Goal: Information Seeking & Learning: Find specific fact

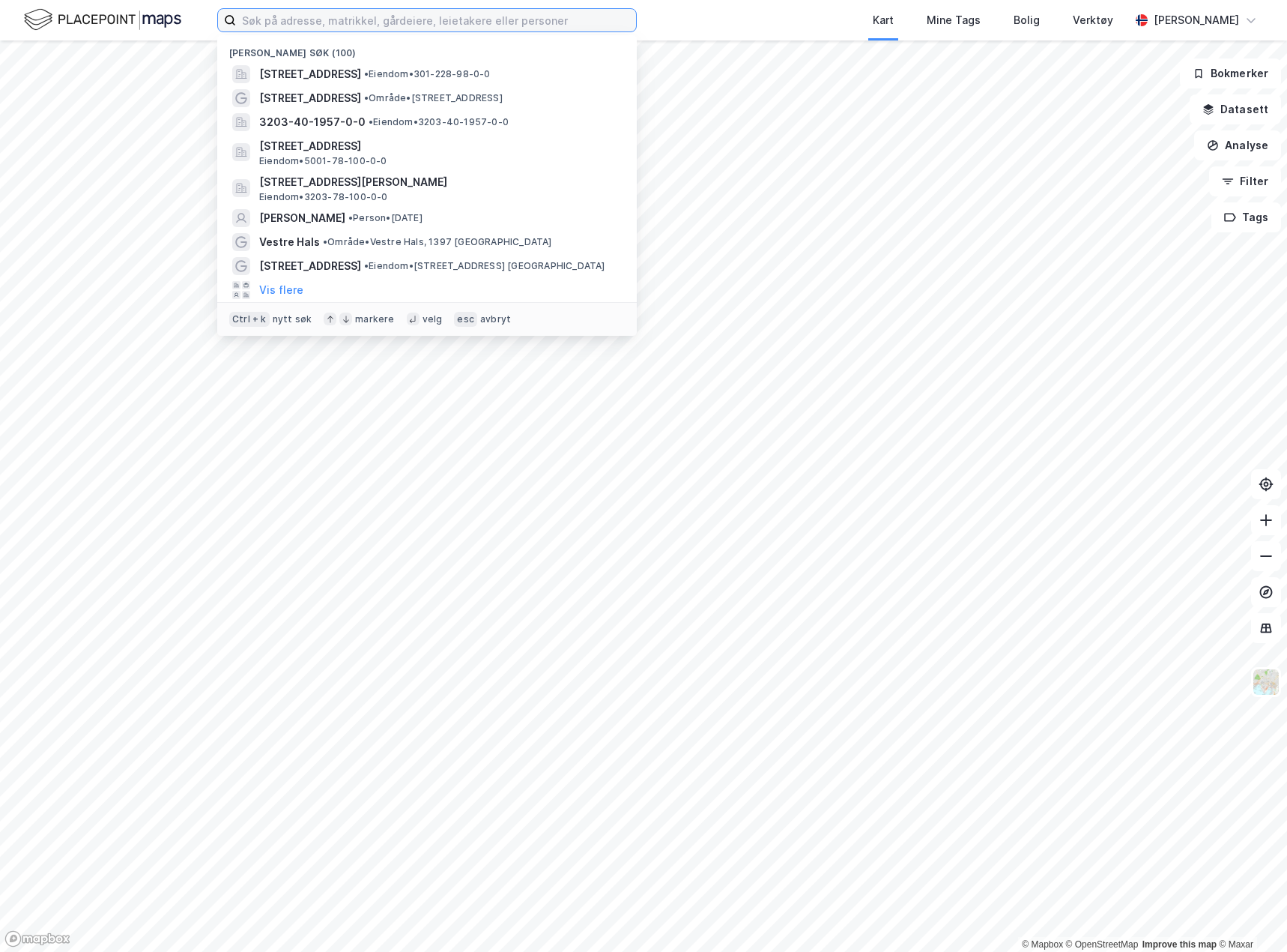
click at [271, 20] on input at bounding box center [435, 19] width 400 height 22
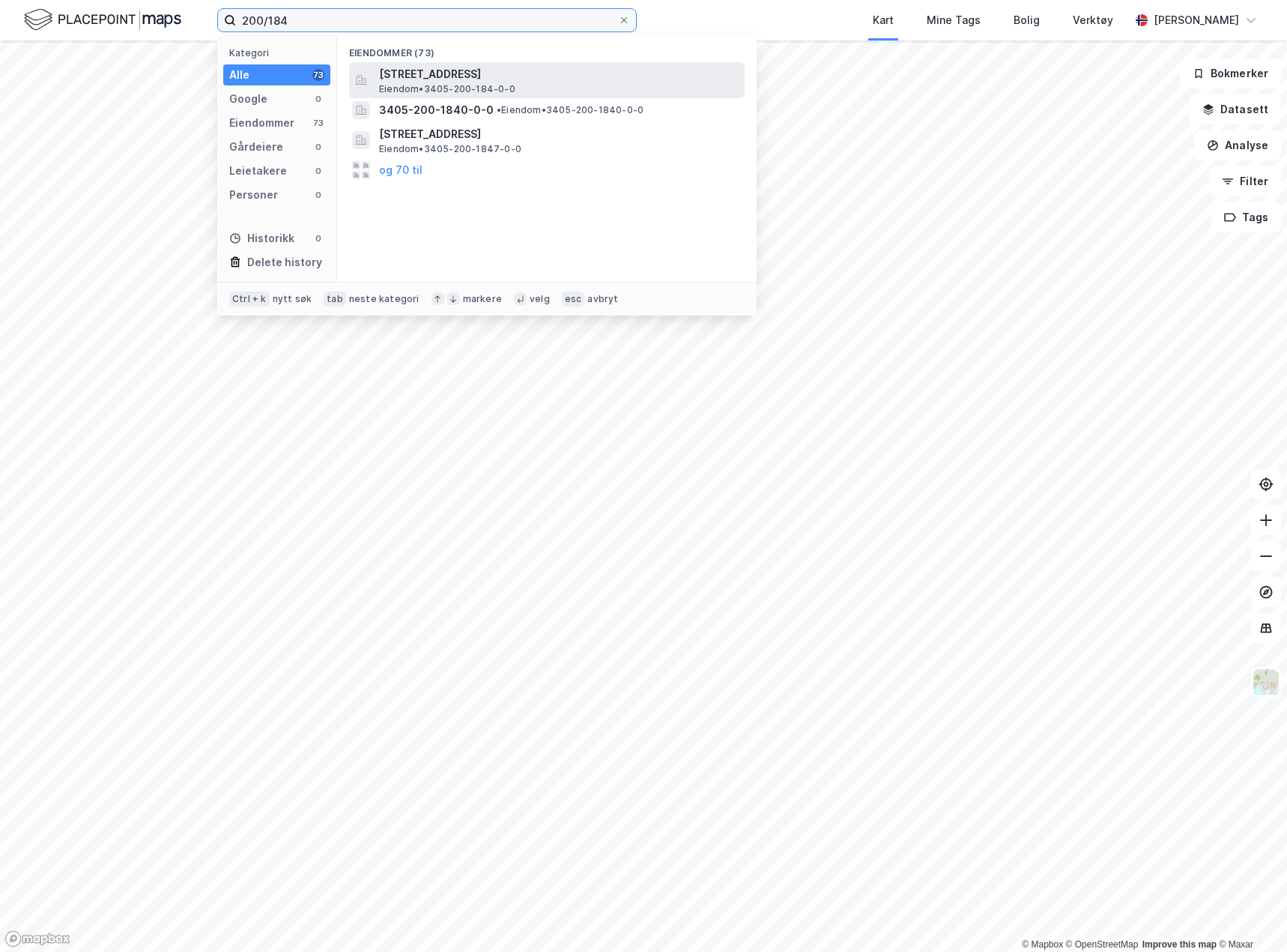
type input "200/184"
click at [392, 76] on span "[STREET_ADDRESS]" at bounding box center [559, 74] width 360 height 18
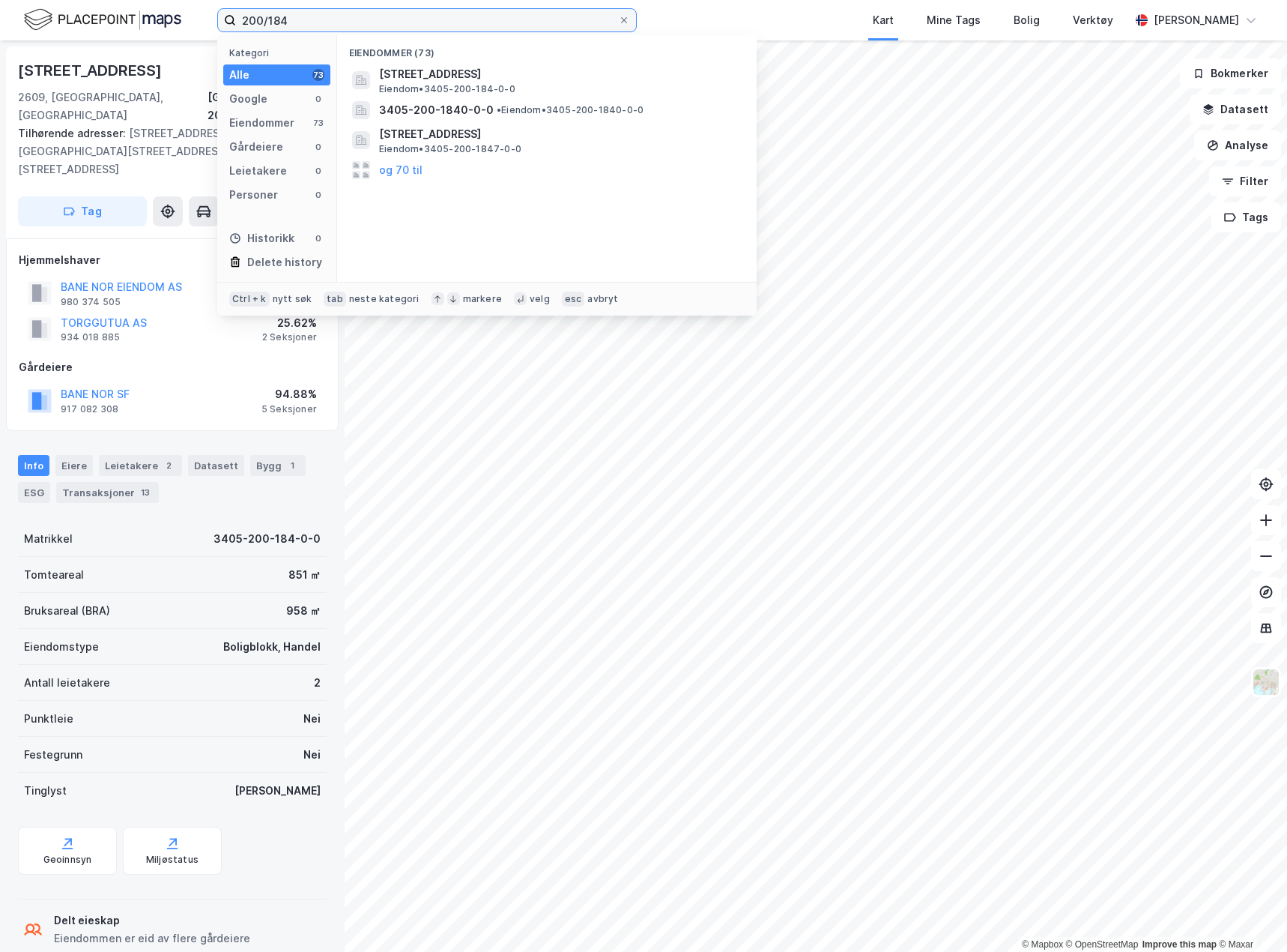
click at [353, 12] on input "200/184" at bounding box center [427, 19] width 382 height 22
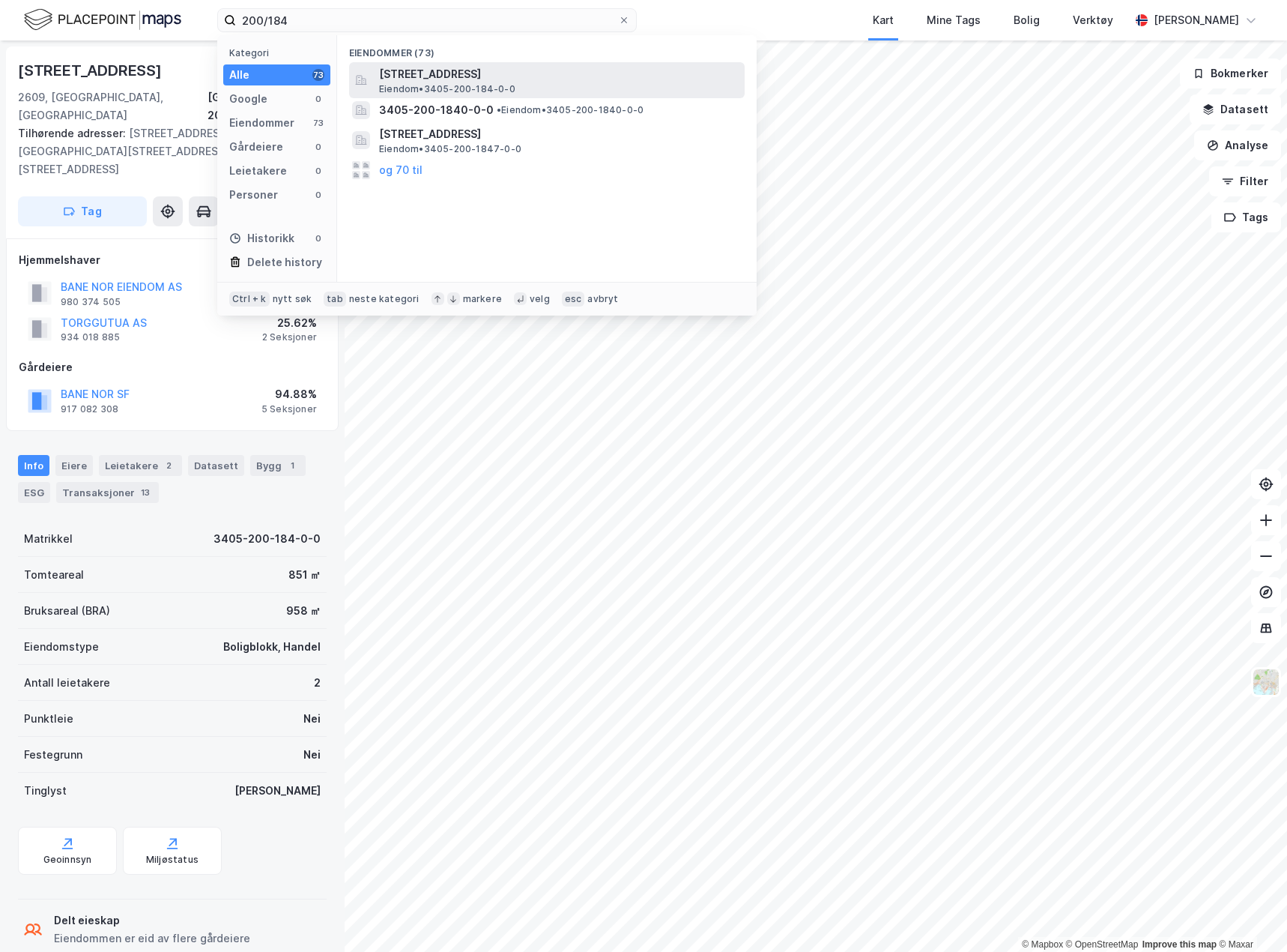
click at [397, 72] on span "[STREET_ADDRESS]" at bounding box center [559, 74] width 360 height 18
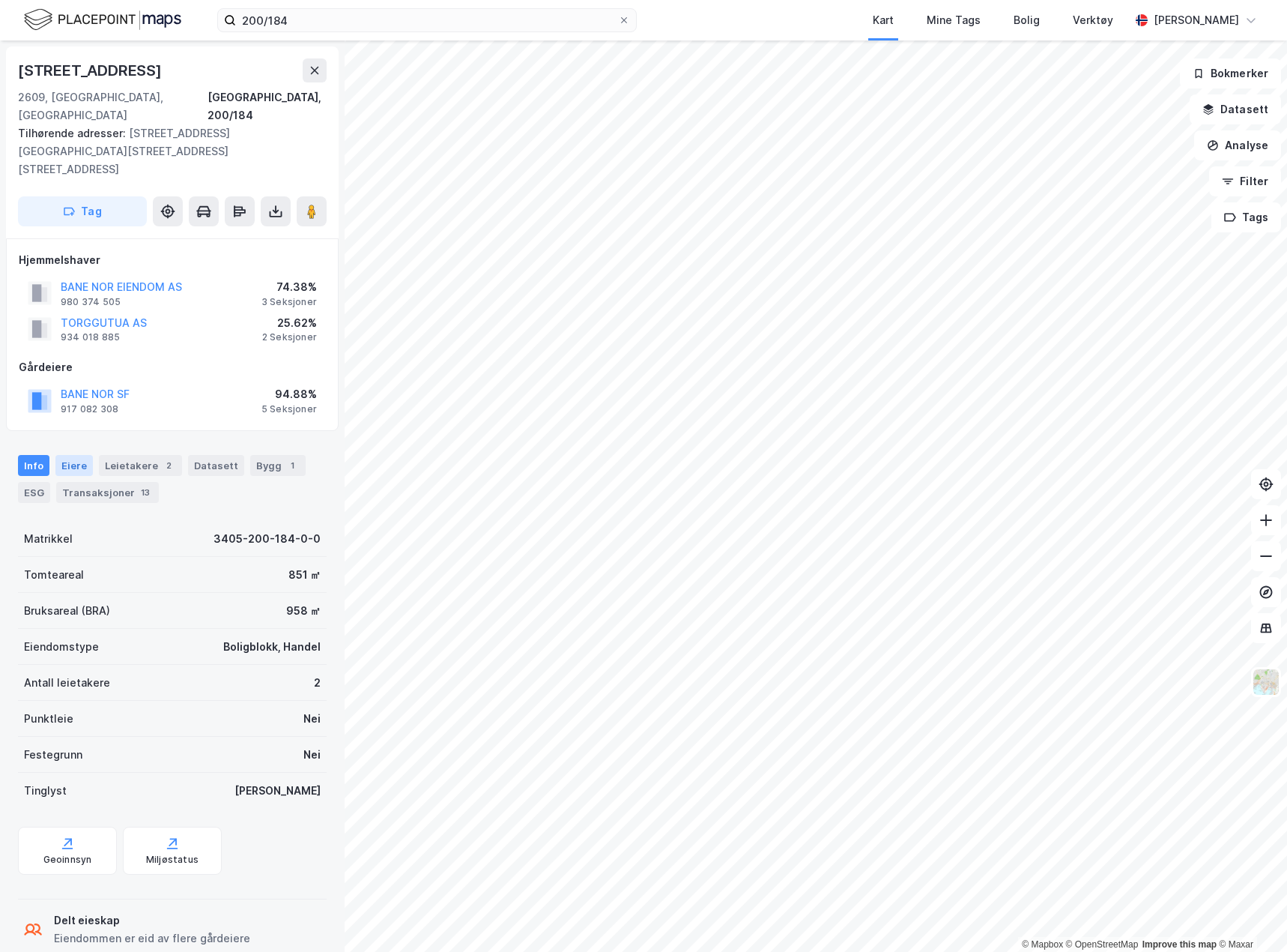
click at [71, 455] on div "Eiere" at bounding box center [73, 465] width 38 height 21
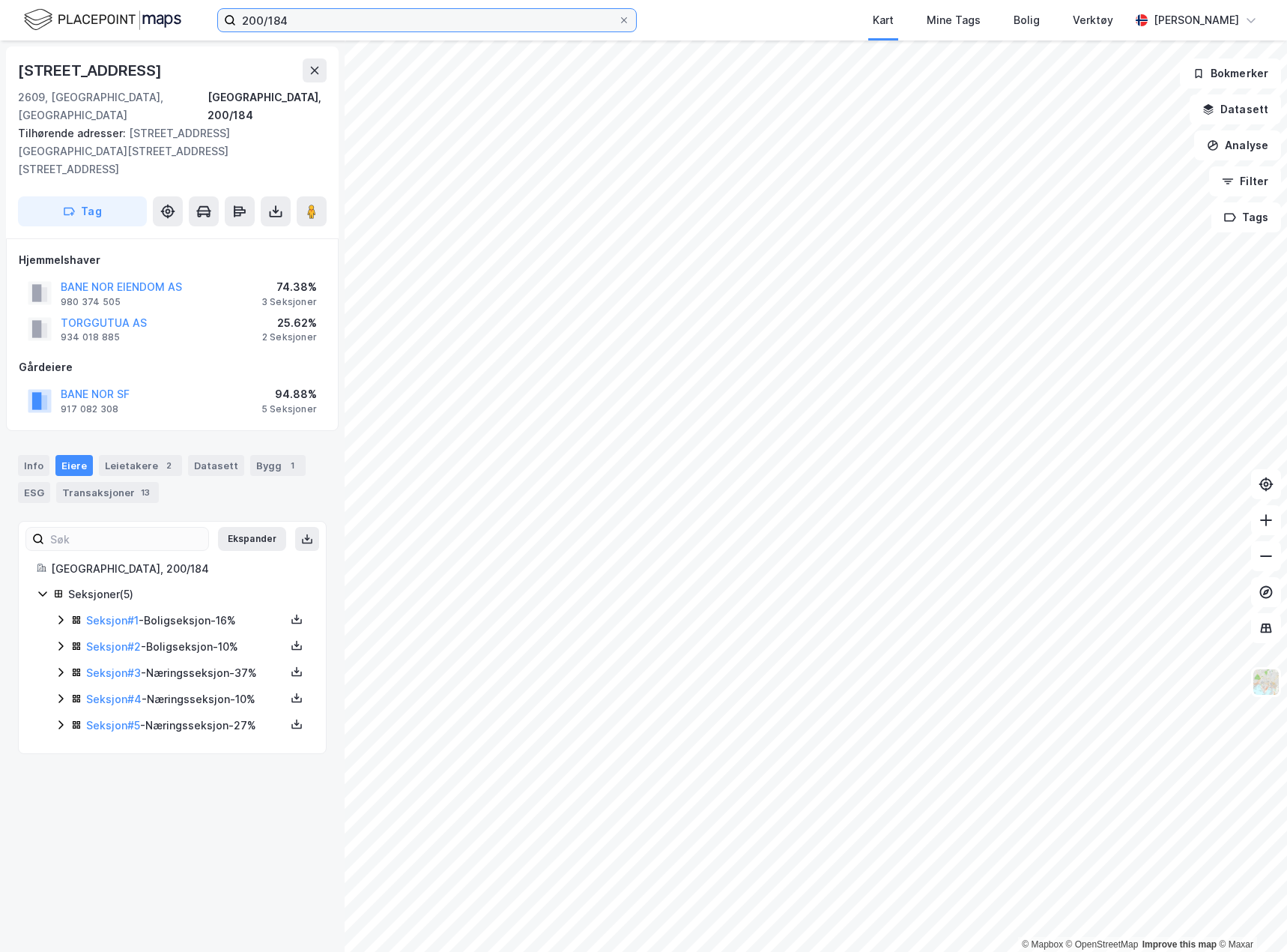
click at [289, 19] on input "200/184" at bounding box center [427, 19] width 382 height 22
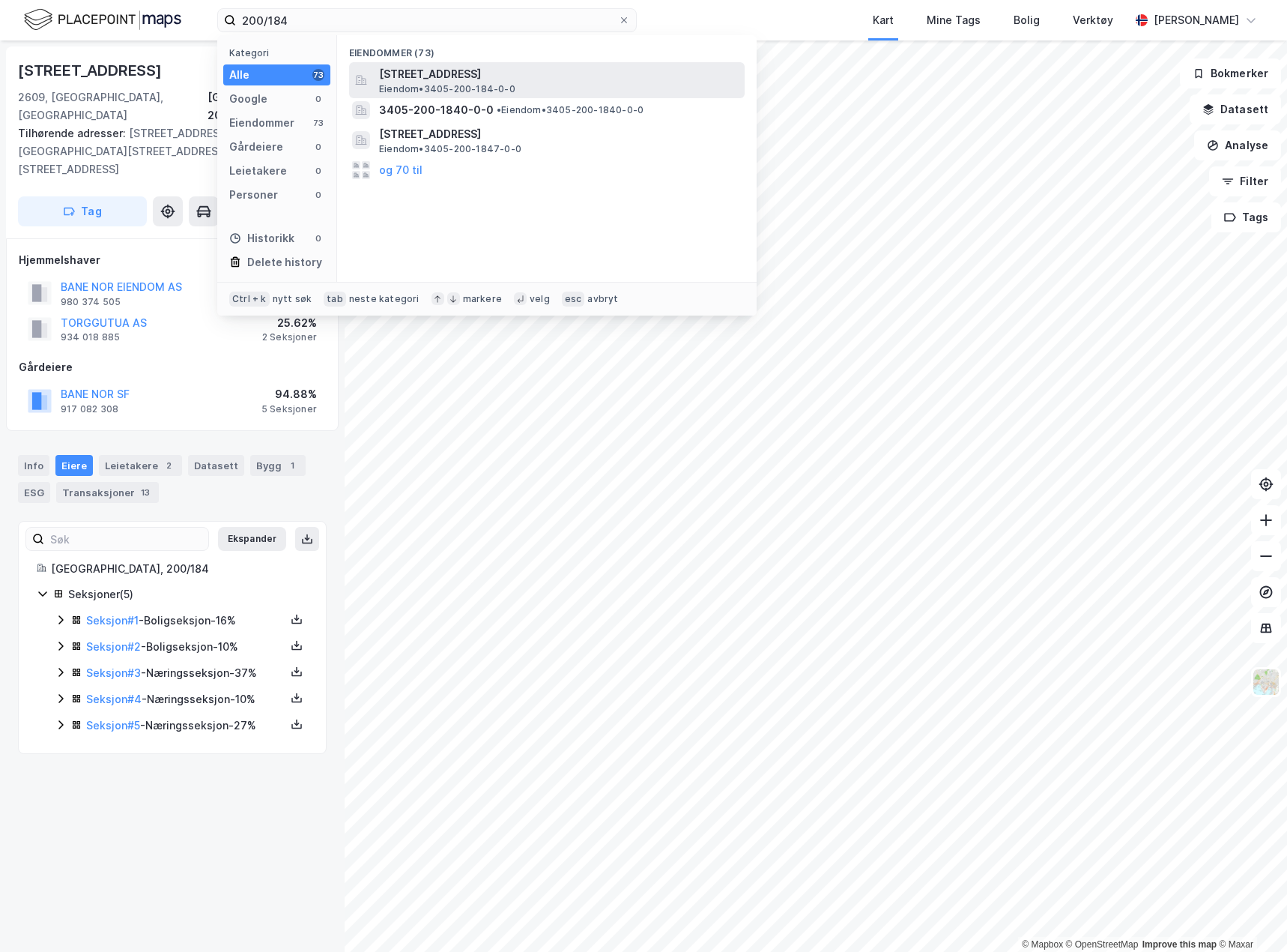
click at [423, 70] on span "[STREET_ADDRESS]" at bounding box center [559, 74] width 360 height 18
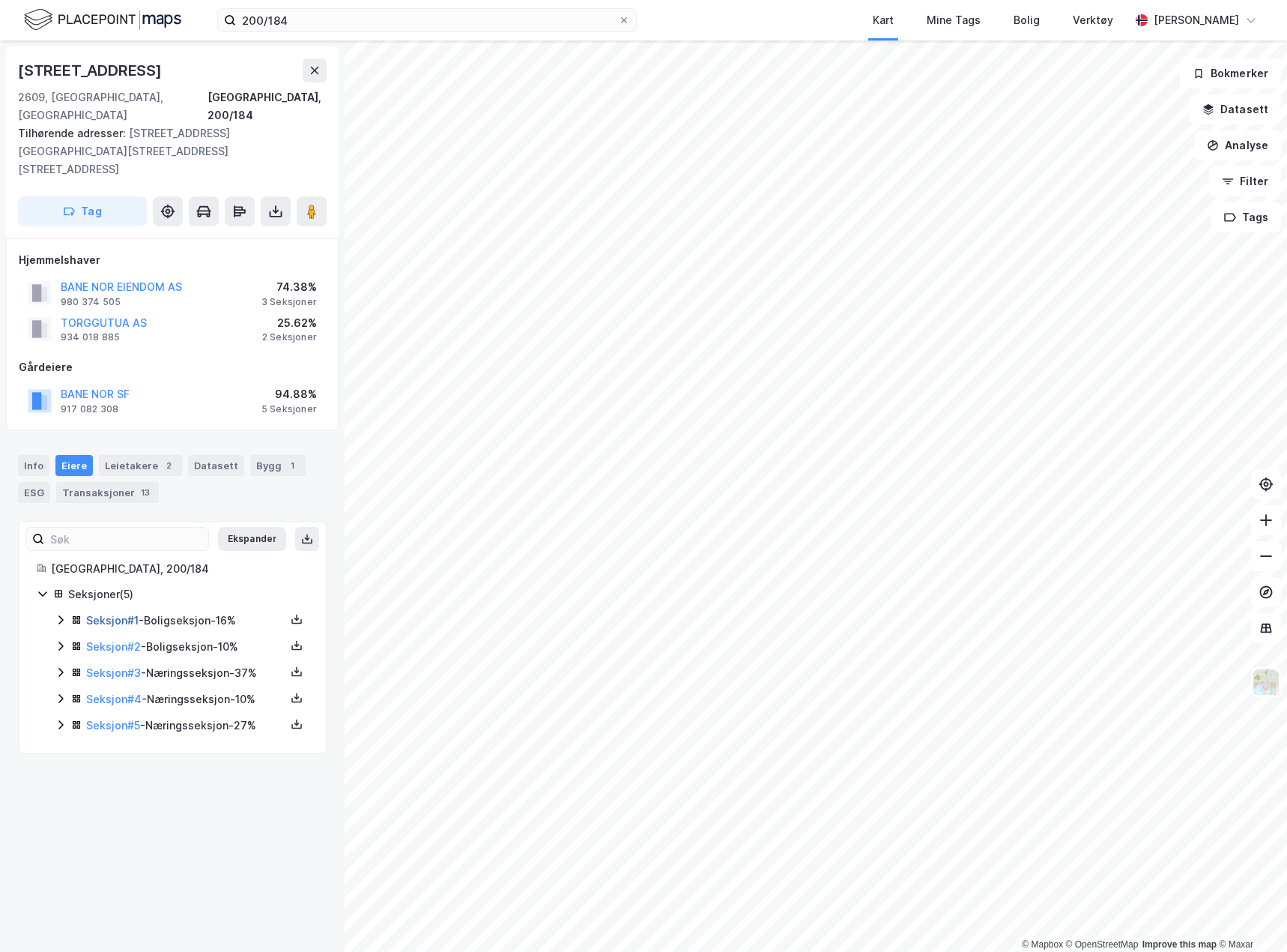
click at [126, 614] on link "Seksjon # 1" at bounding box center [112, 620] width 52 height 13
click at [135, 640] on link "Seksjon # 2" at bounding box center [113, 646] width 55 height 13
click at [105, 666] on link "Seksjon # 3" at bounding box center [113, 672] width 55 height 13
click at [119, 692] on link "Seksjon # 4" at bounding box center [113, 698] width 55 height 13
click at [122, 718] on link "Seksjon # 5" at bounding box center [113, 724] width 54 height 13
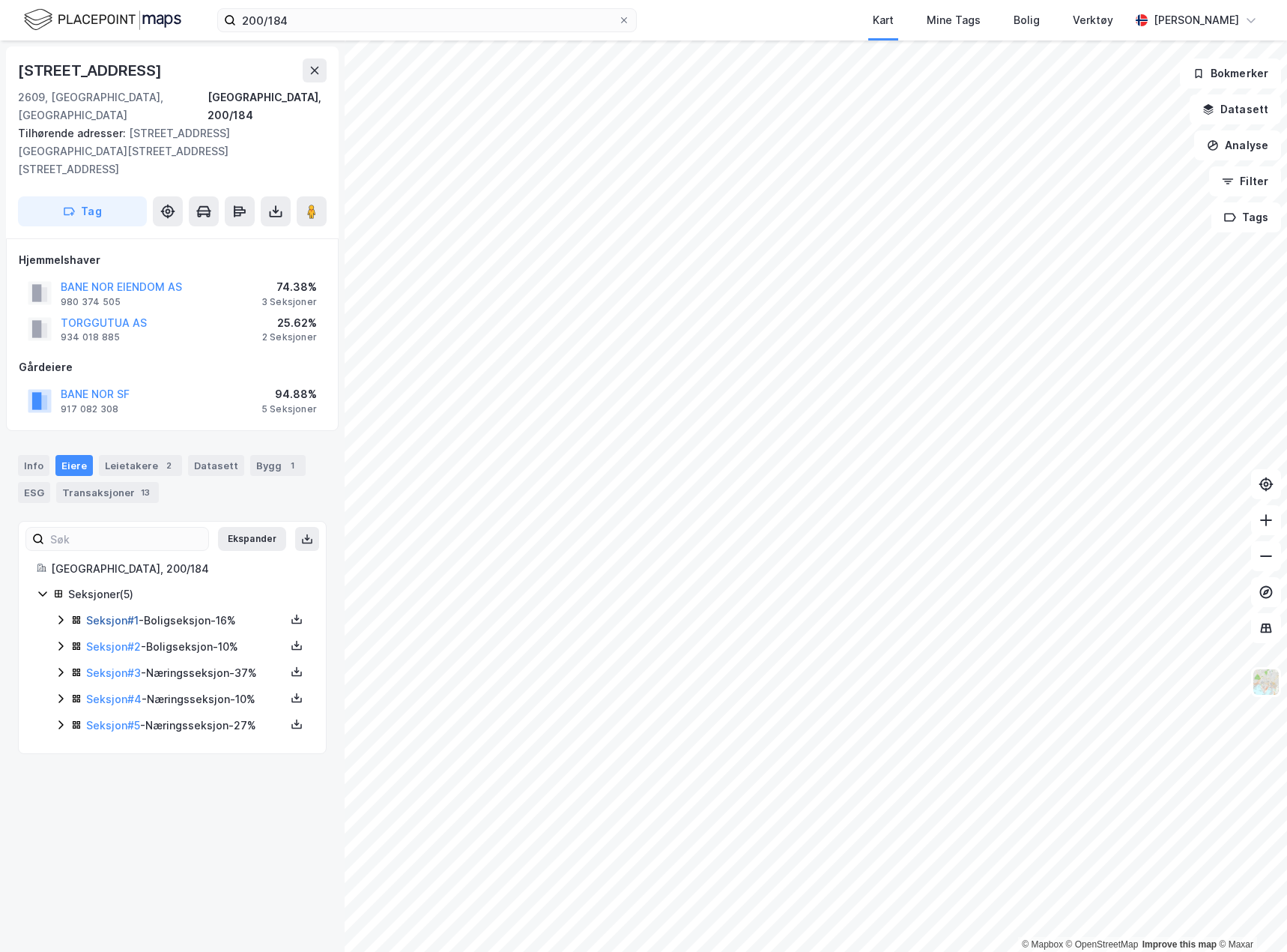
click at [119, 614] on link "Seksjon # 1" at bounding box center [112, 620] width 52 height 13
click at [117, 640] on link "Seksjon # 2" at bounding box center [113, 646] width 55 height 13
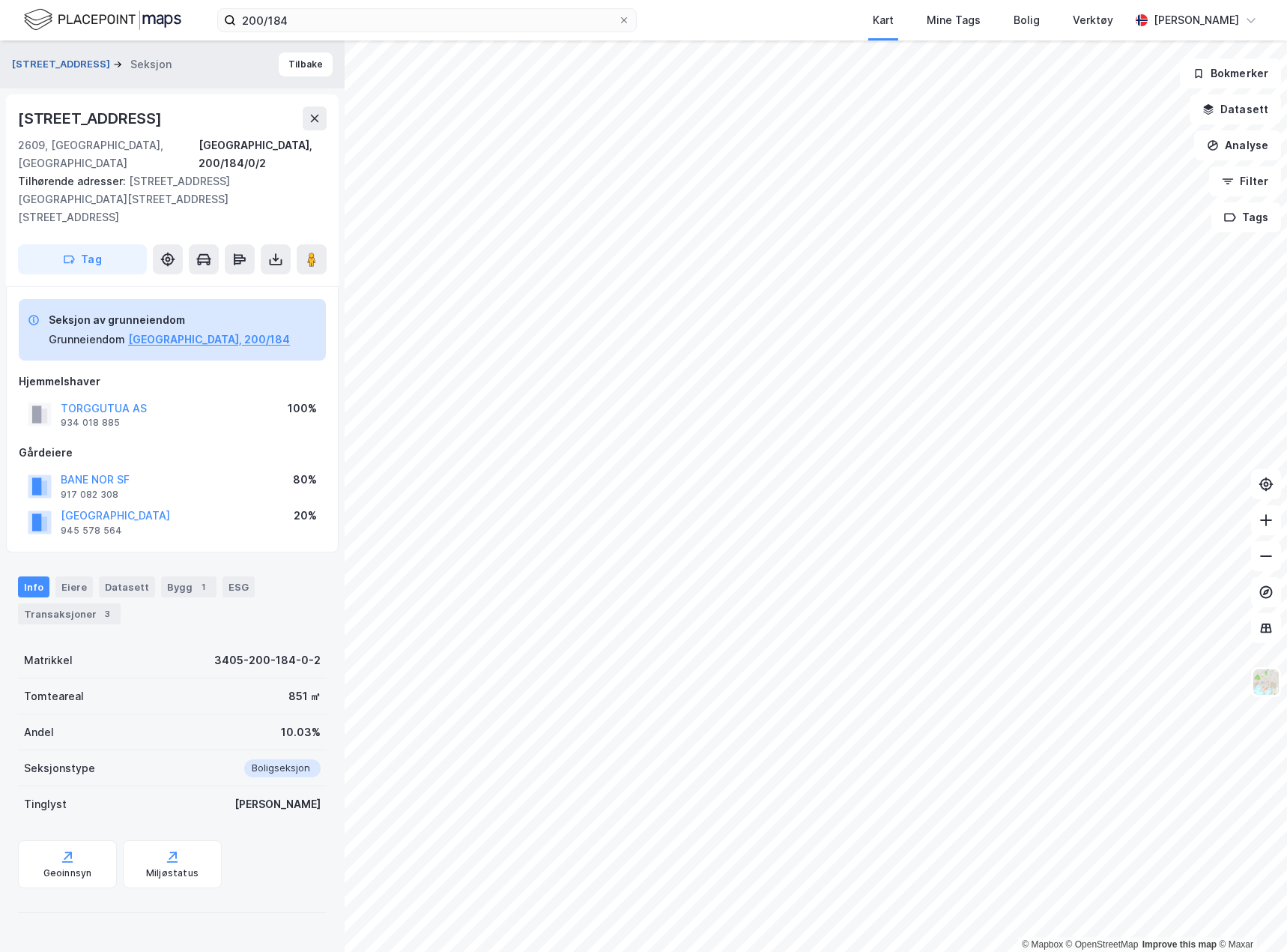
click at [63, 62] on button "[STREET_ADDRESS]" at bounding box center [62, 65] width 101 height 15
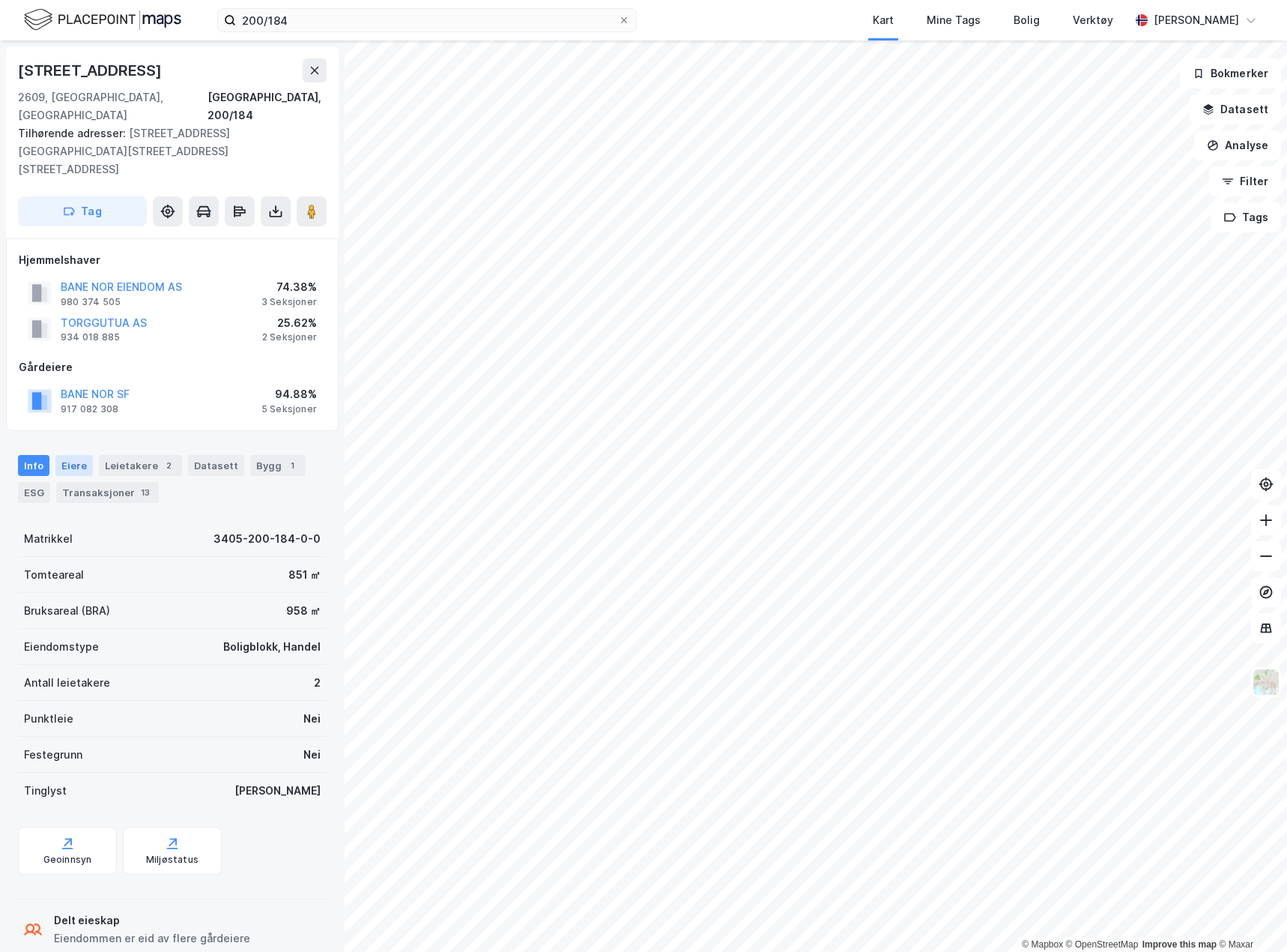
click at [74, 455] on div "Eiere" at bounding box center [73, 465] width 38 height 21
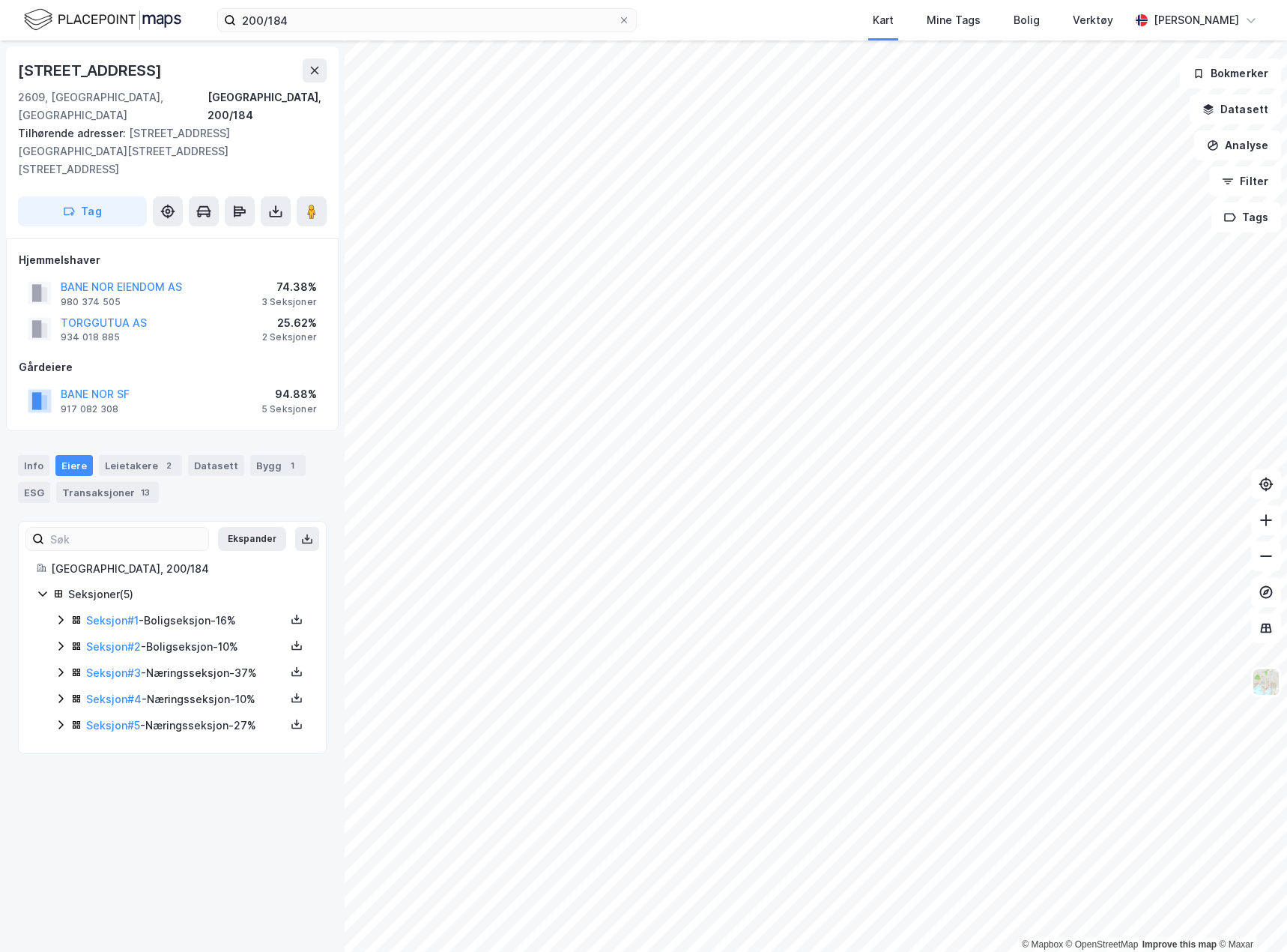
click at [125, 611] on div "Seksjon # 1 - Boligseksjon - 16%" at bounding box center [185, 620] width 199 height 18
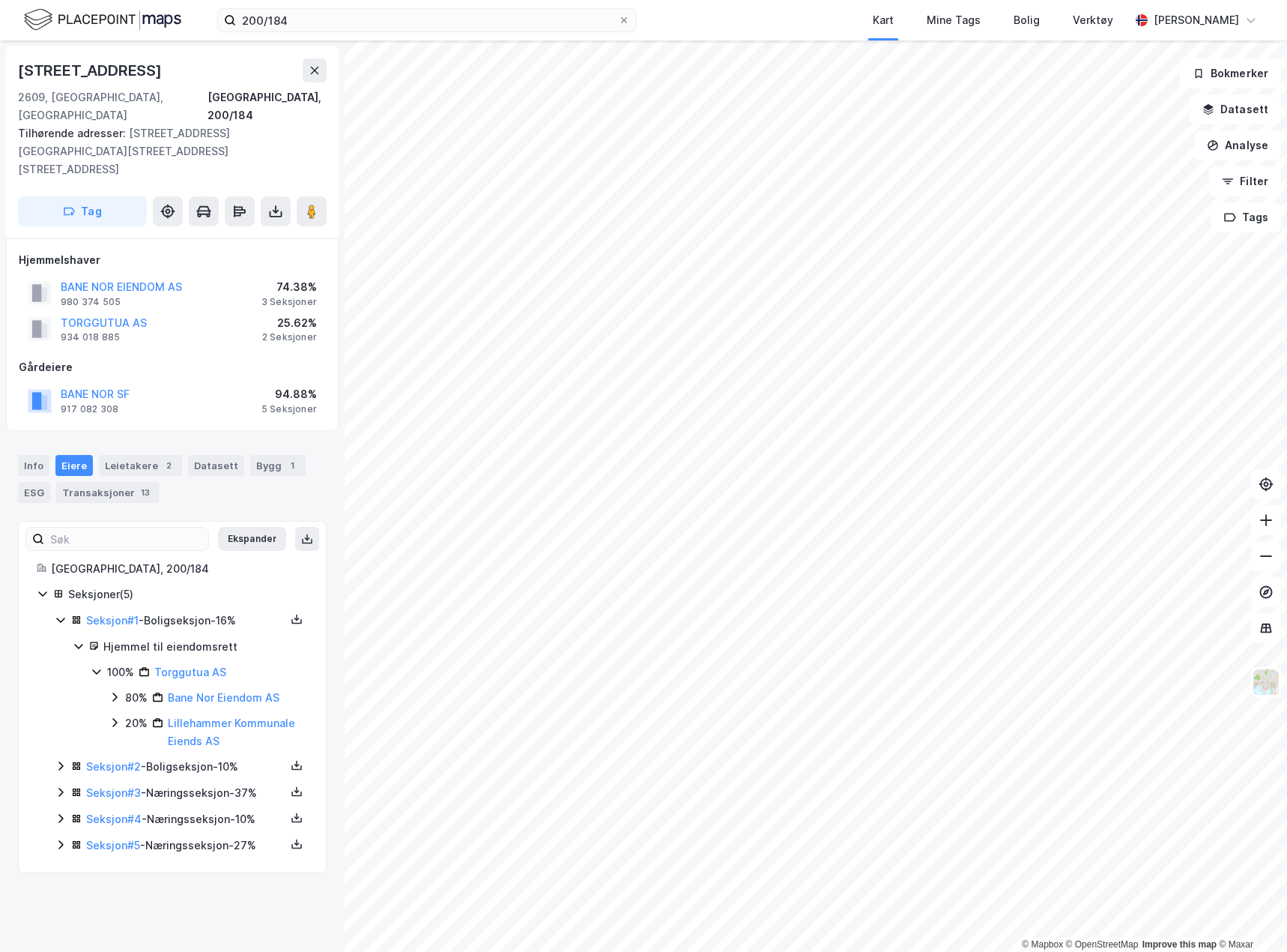
click at [60, 760] on icon at bounding box center [61, 766] width 12 height 12
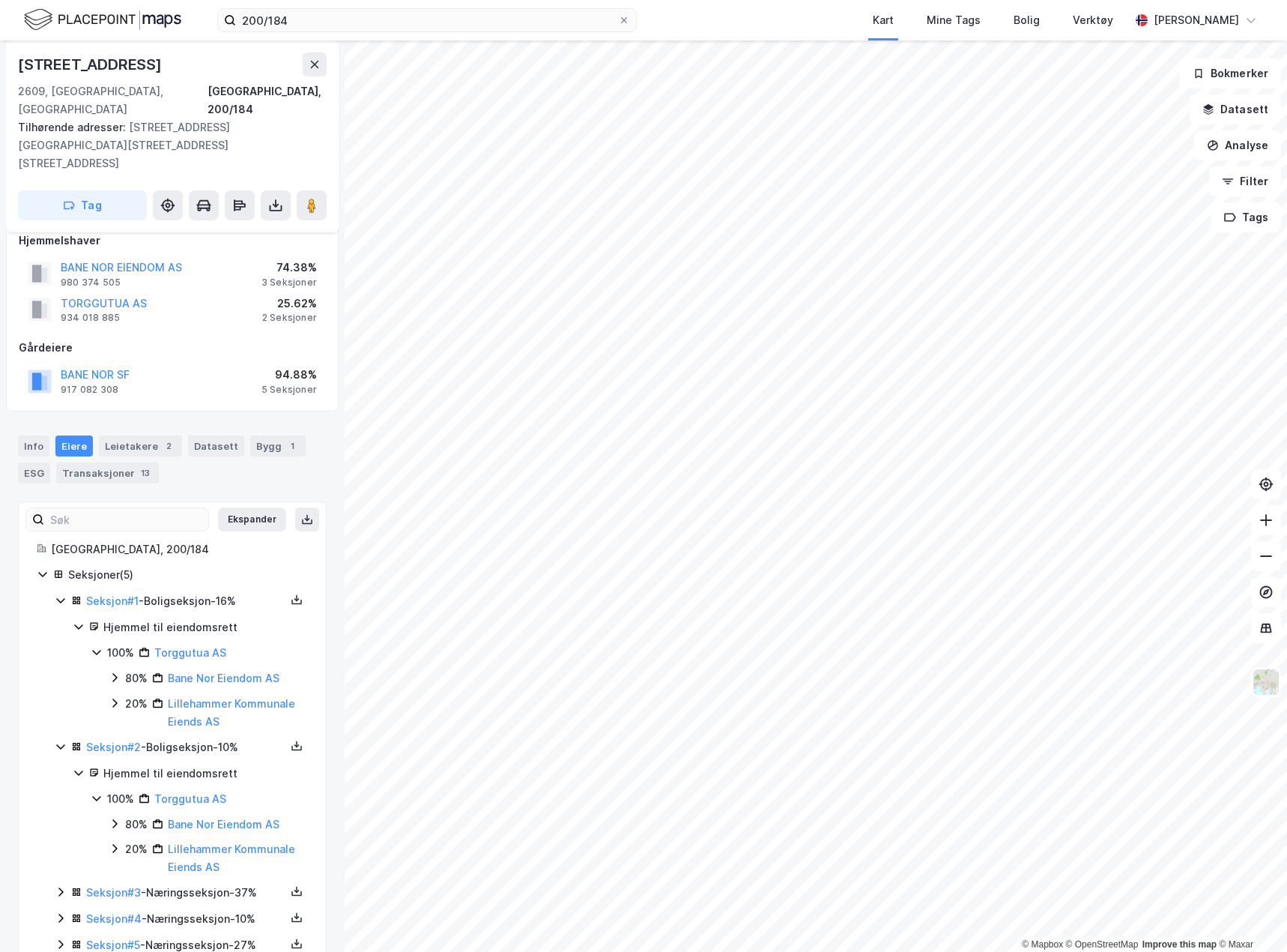
scroll to position [23, 0]
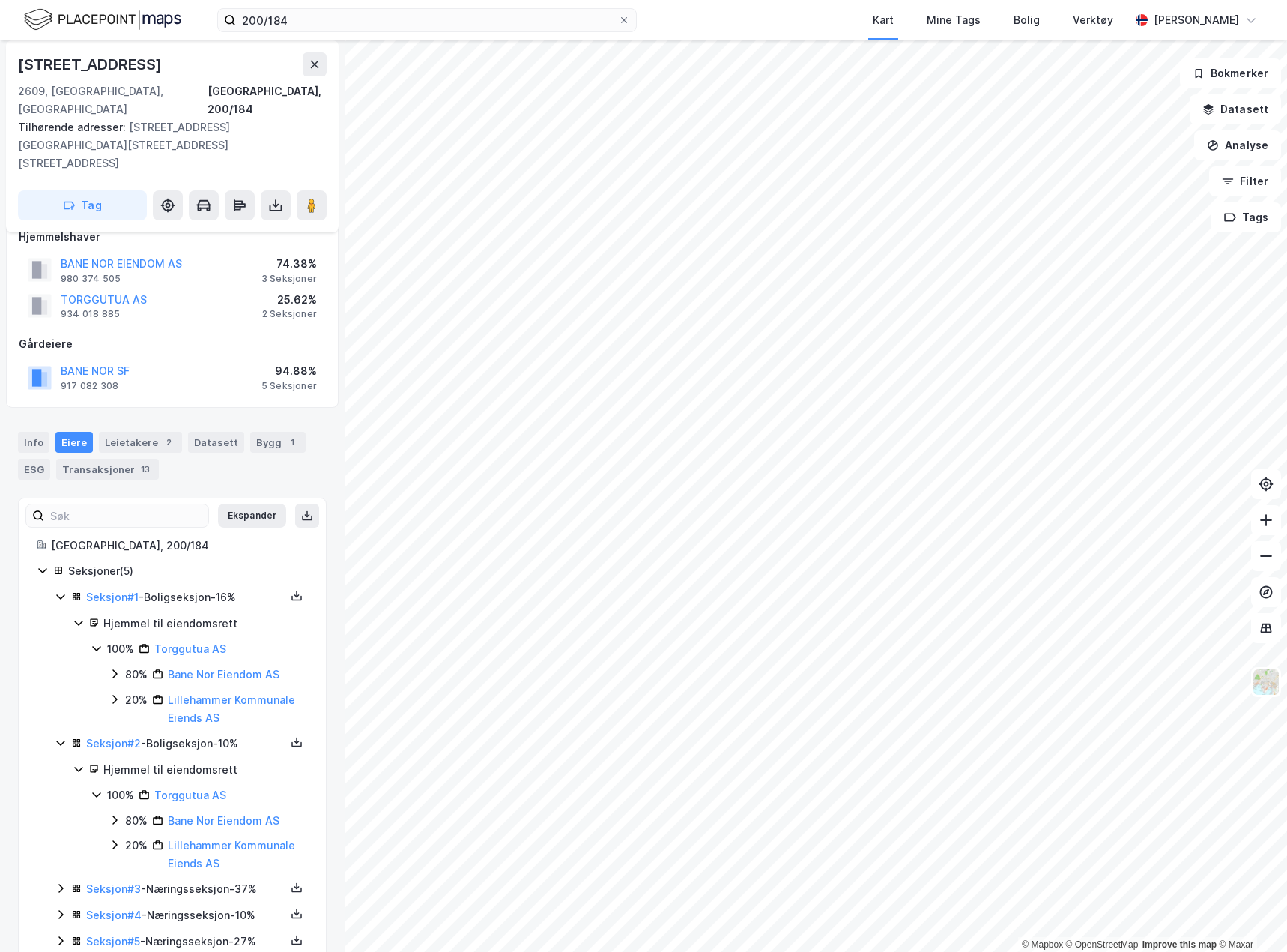
click at [60, 882] on icon at bounding box center [61, 888] width 12 height 12
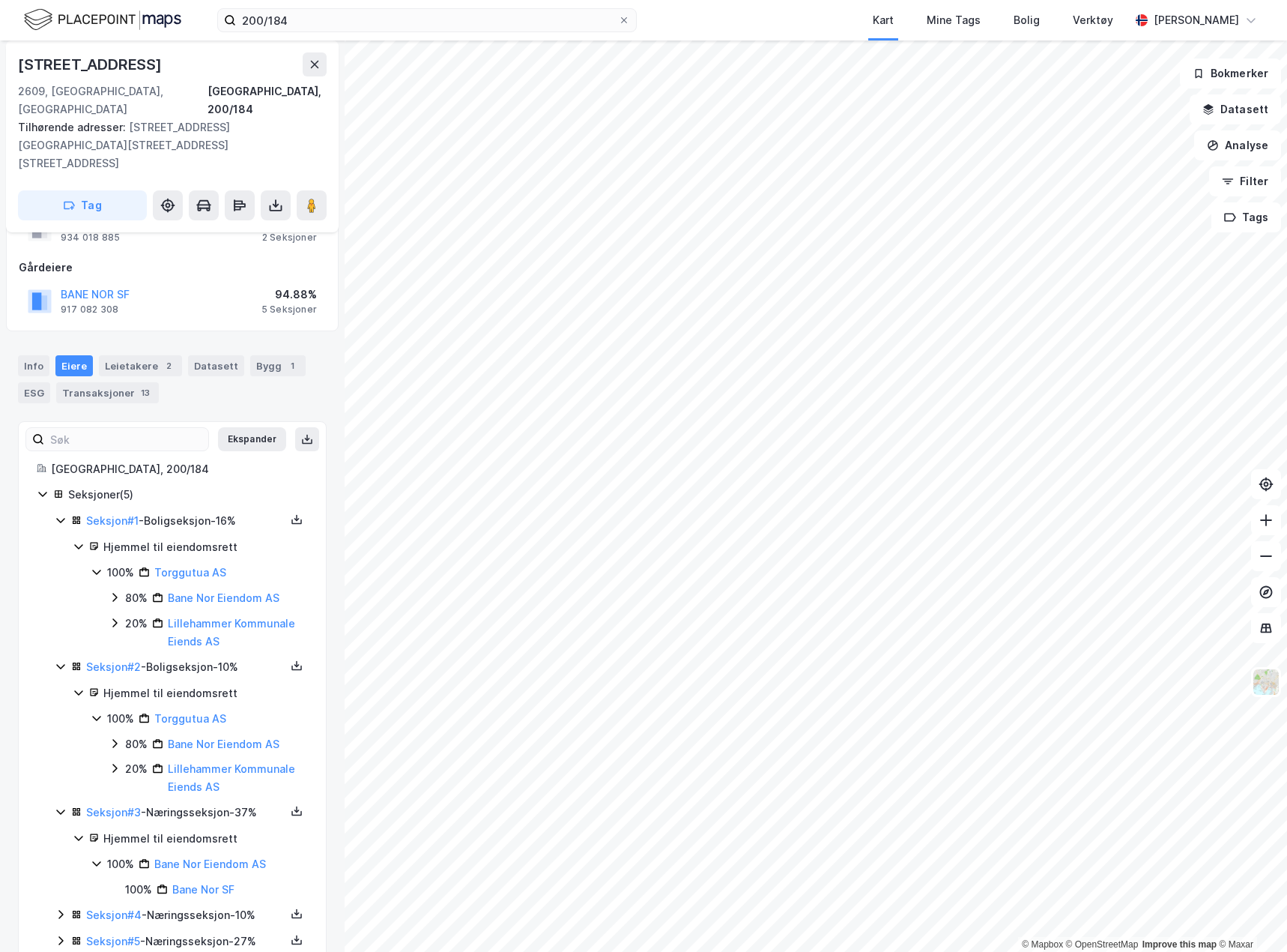
click at [63, 909] on icon at bounding box center [61, 914] width 12 height 12
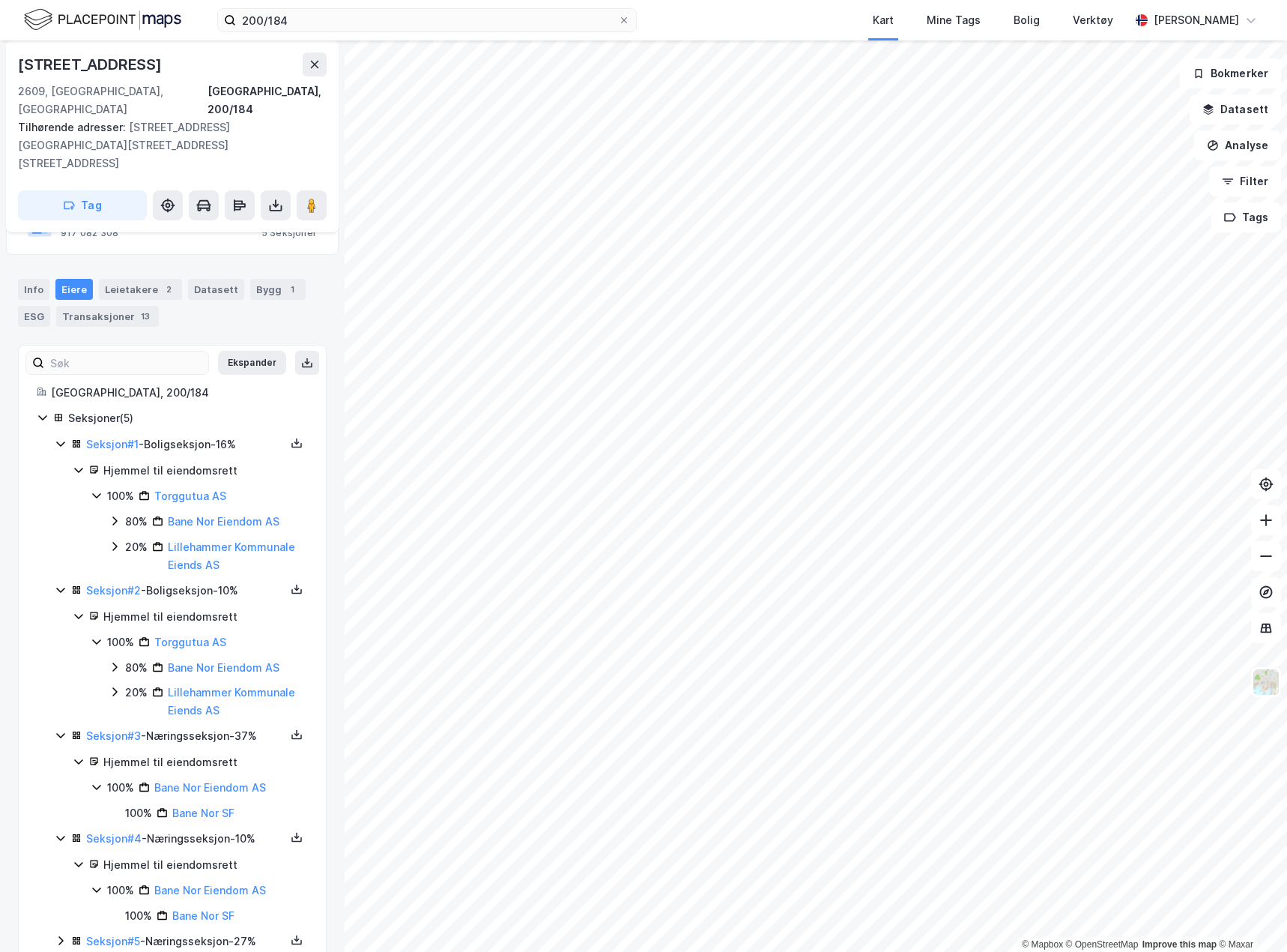
click at [59, 935] on icon at bounding box center [61, 940] width 12 height 12
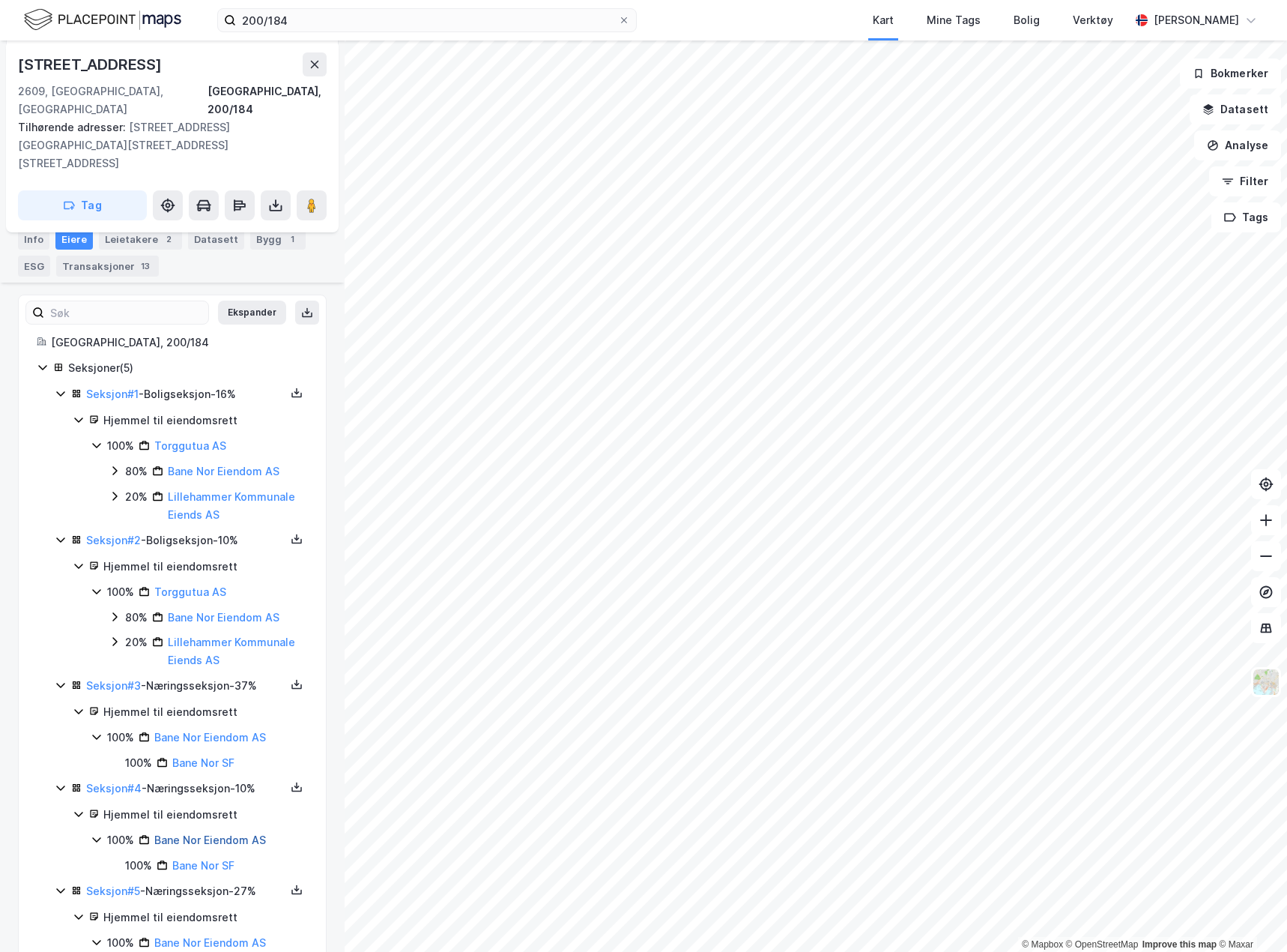
scroll to position [253, 0]
